Goal: Check status: Check status

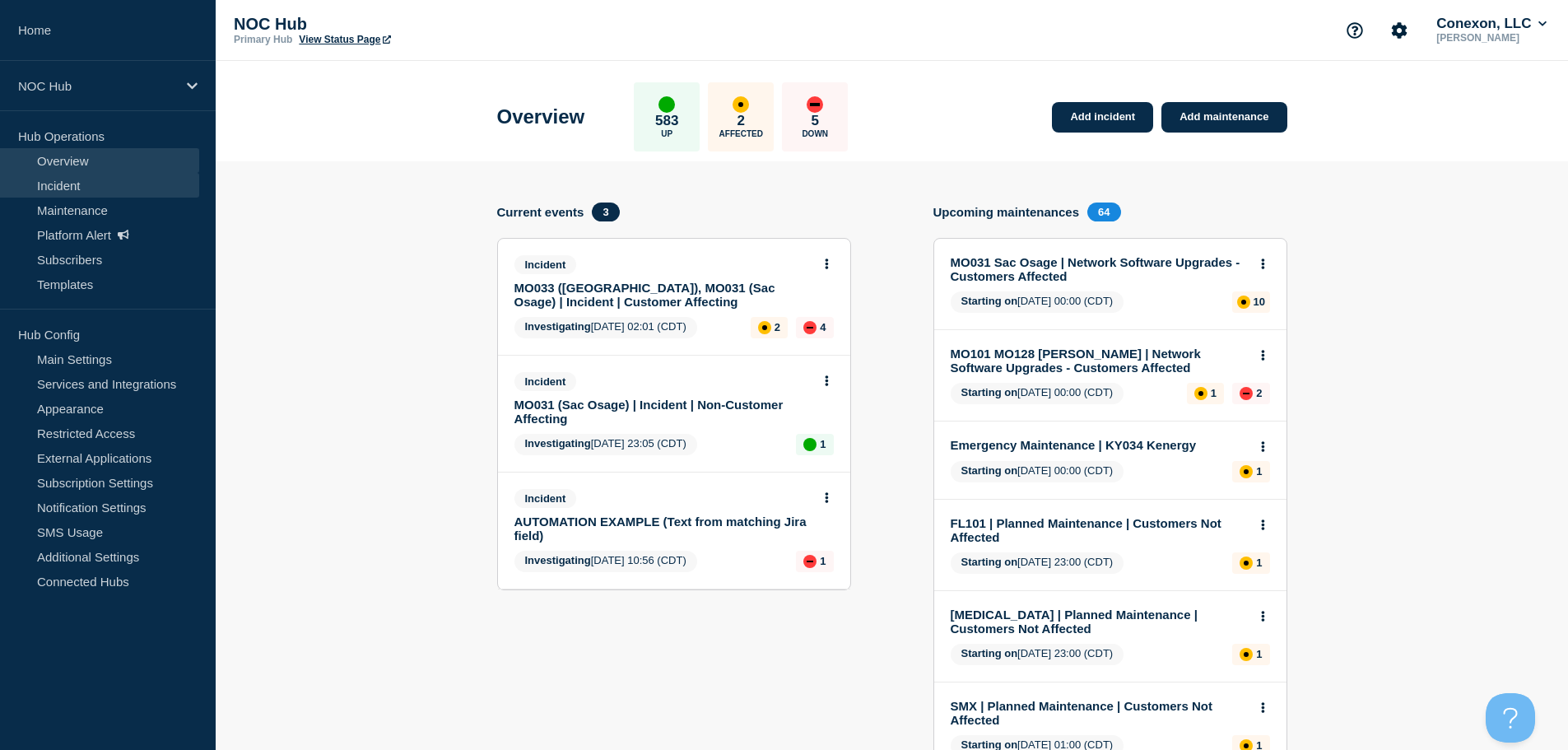
click at [99, 186] on link "Incident" at bounding box center [100, 184] width 199 height 24
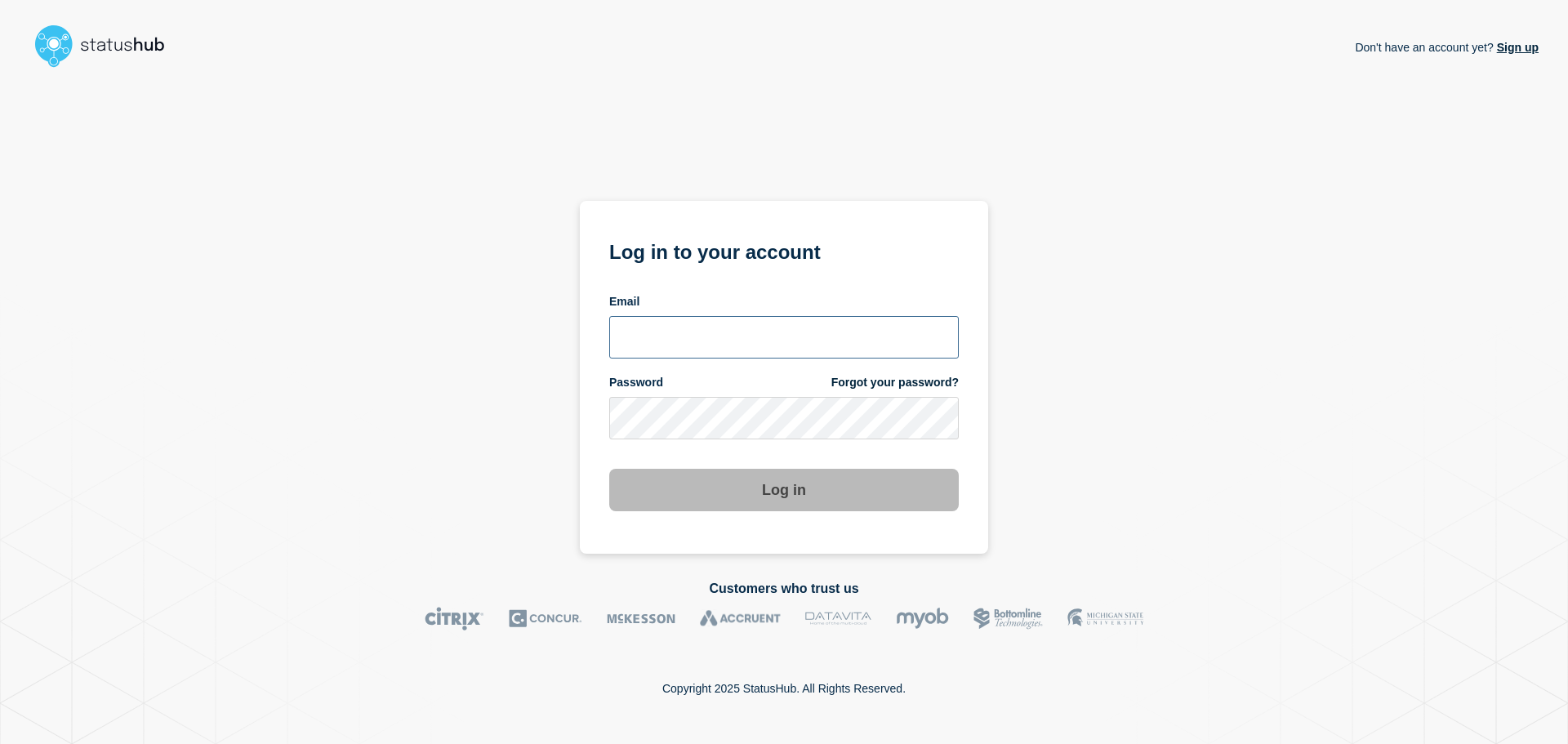
type input "[EMAIL_ADDRESS][DOMAIN_NAME]"
click at [791, 478] on button "Log in" at bounding box center [784, 490] width 349 height 43
